Goal: Information Seeking & Learning: Find specific fact

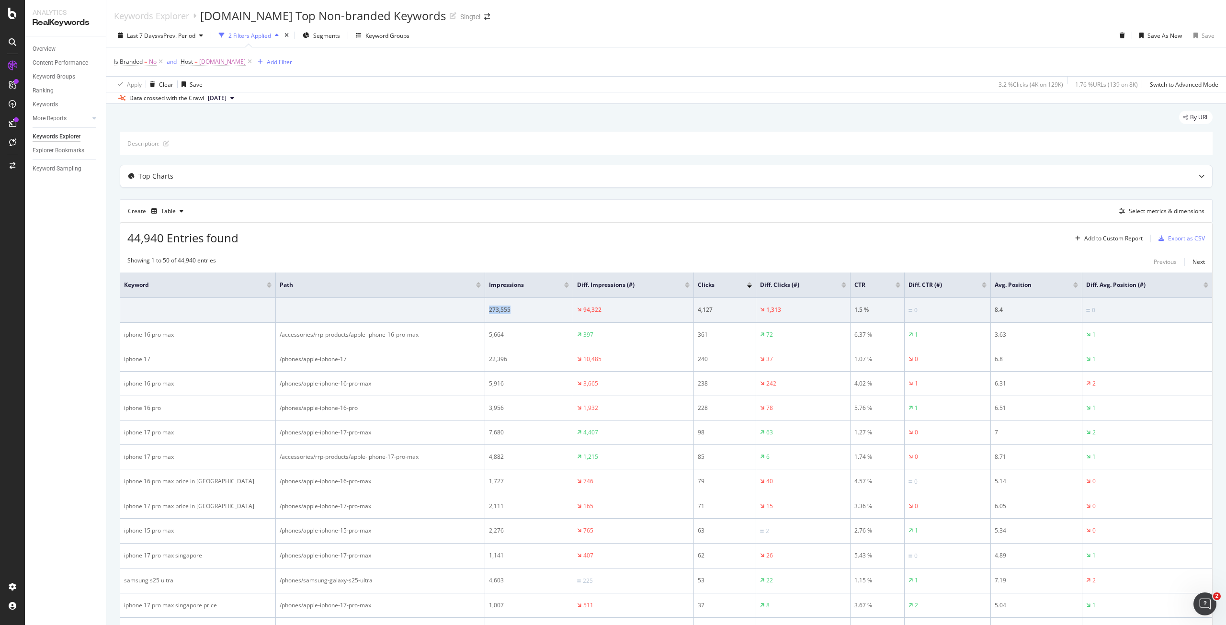
scroll to position [144, 0]
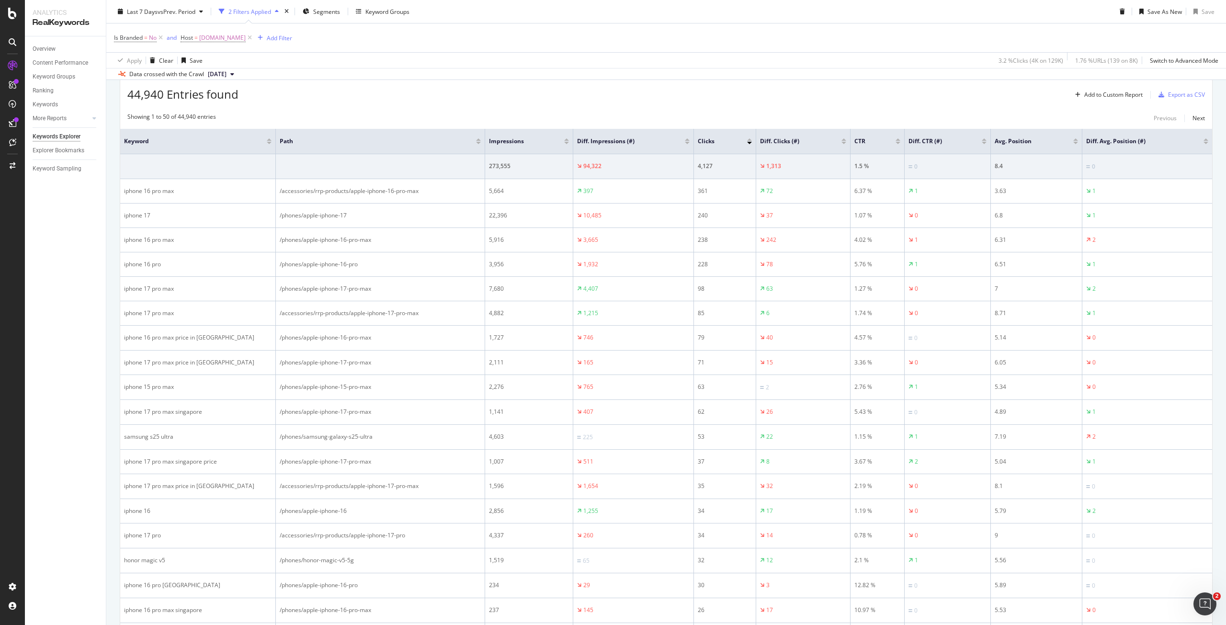
click at [986, 99] on div "44,940 Entries found Add to Custom Report Export as CSV" at bounding box center [666, 90] width 1092 height 23
click at [861, 91] on div "44,940 Entries found Add to Custom Report Export as CSV" at bounding box center [666, 90] width 1092 height 23
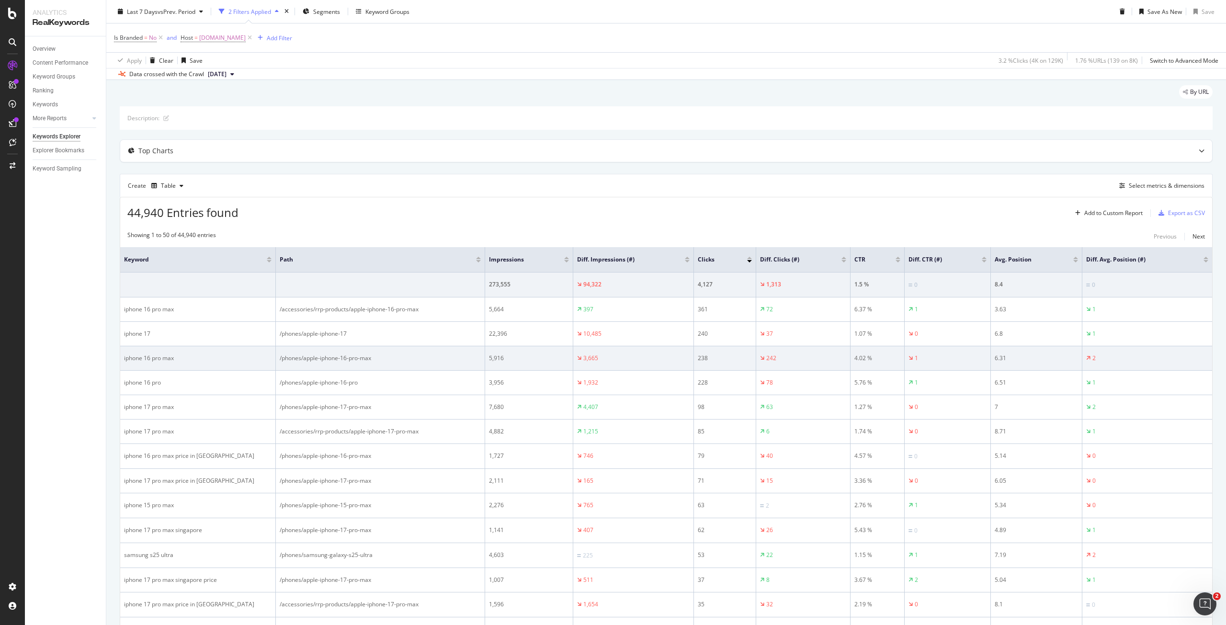
scroll to position [0, 0]
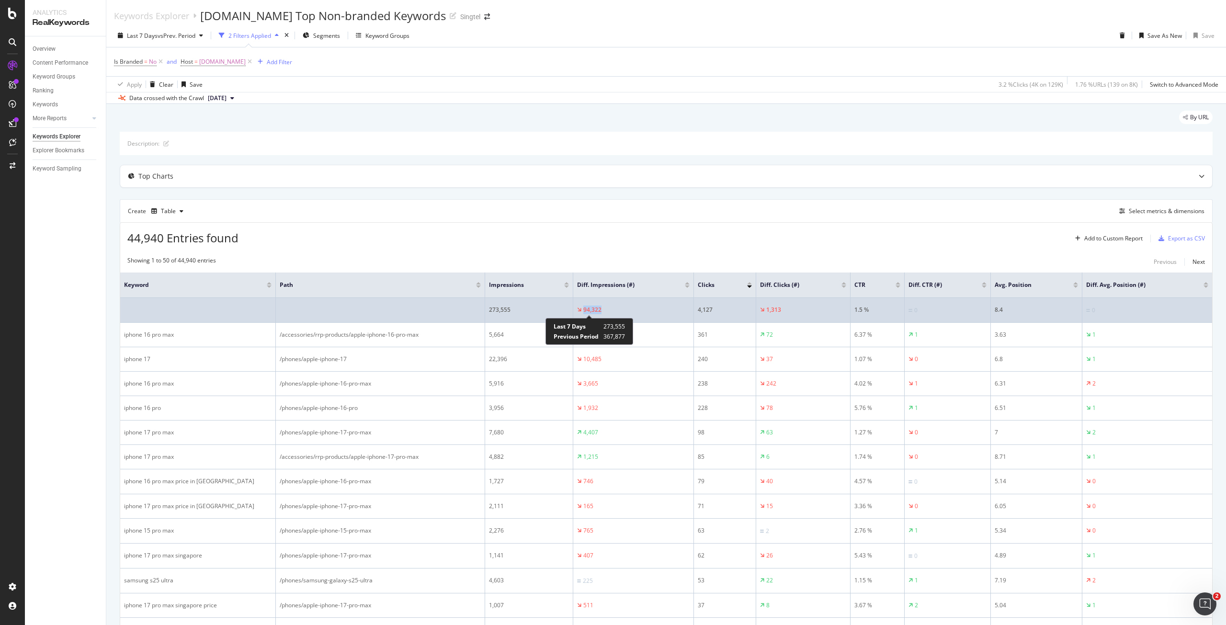
drag, startPoint x: 608, startPoint y: 312, endPoint x: 584, endPoint y: 311, distance: 24.0
click at [584, 311] on div "94,322" at bounding box center [633, 310] width 113 height 9
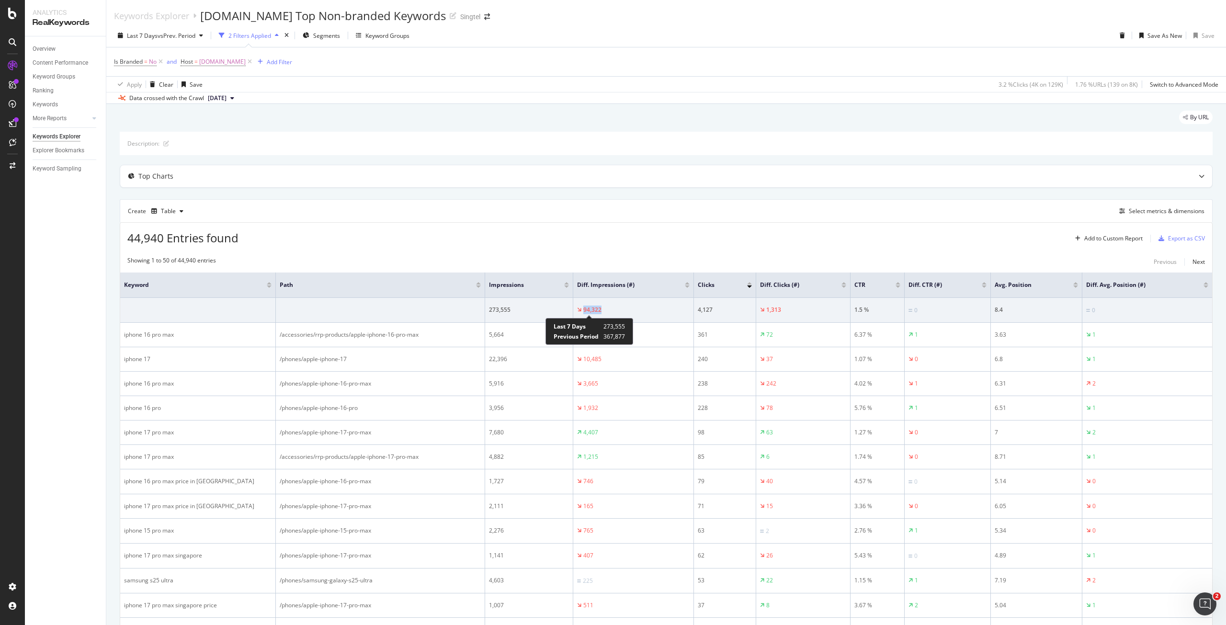
copy div "94,322"
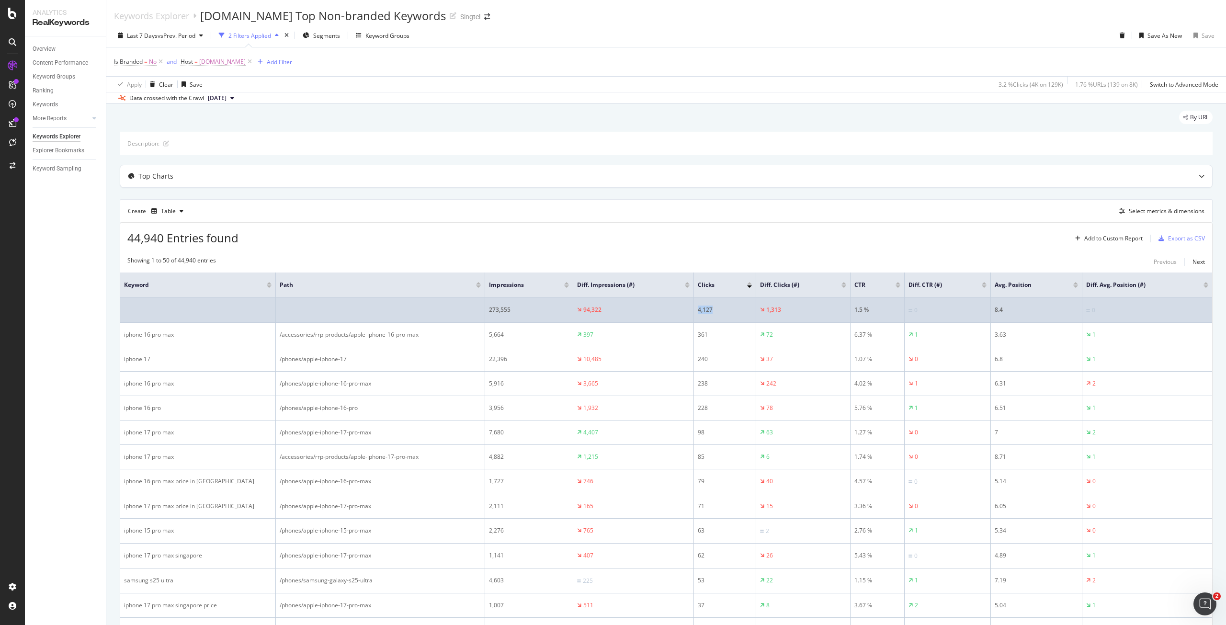
drag, startPoint x: 715, startPoint y: 310, endPoint x: 699, endPoint y: 310, distance: 16.3
click at [699, 310] on div "4,127" at bounding box center [725, 310] width 54 height 9
copy div "4,127"
drag, startPoint x: 791, startPoint y: 310, endPoint x: 767, endPoint y: 310, distance: 24.4
click at [767, 310] on div "1,313" at bounding box center [803, 310] width 86 height 9
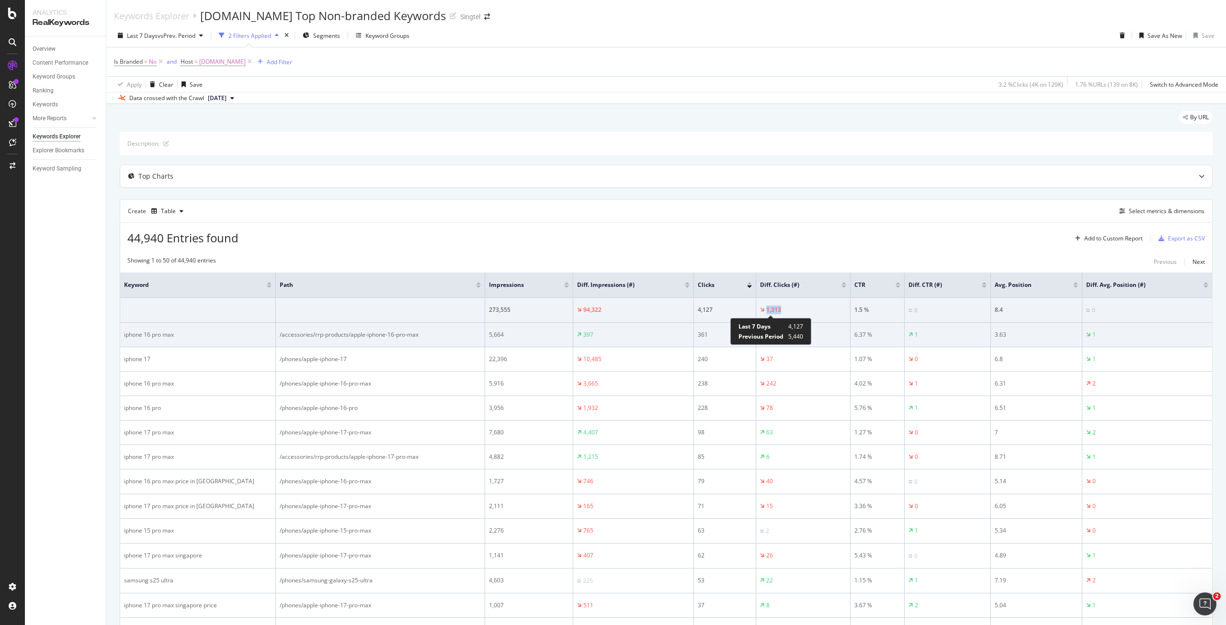
copy div "1,313"
